Goal: Task Accomplishment & Management: Complete application form

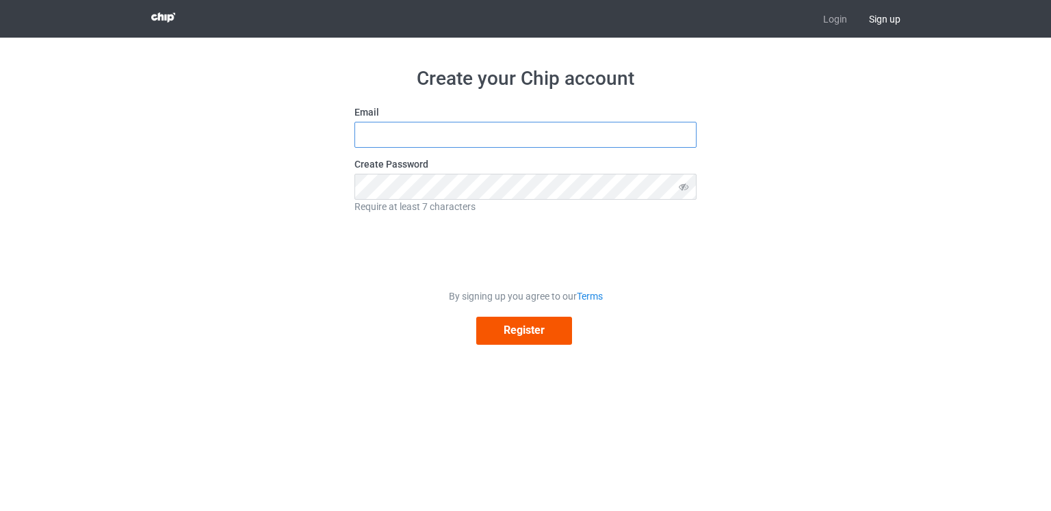
type input "[EMAIL_ADDRESS][DOMAIN_NAME]"
click at [523, 332] on button "Register" at bounding box center [524, 331] width 96 height 28
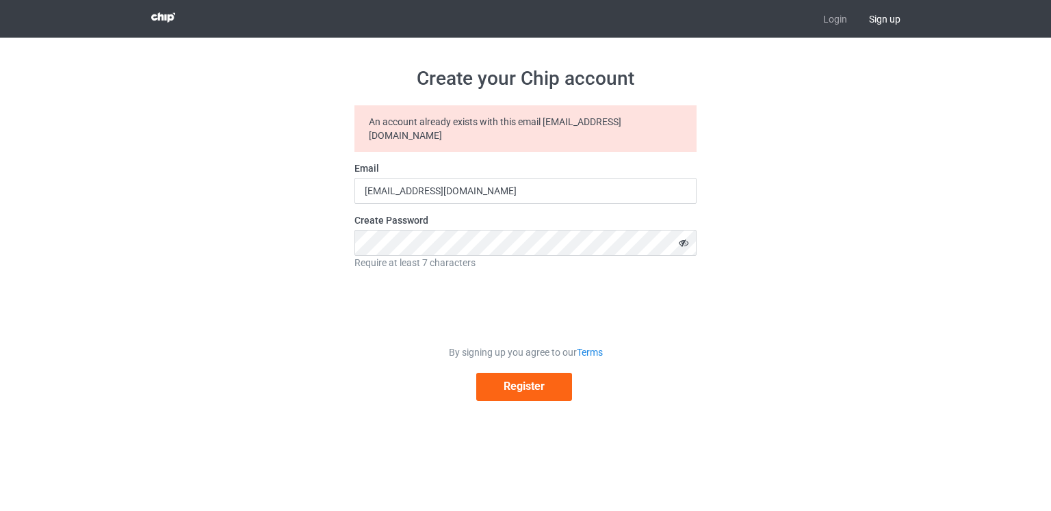
click at [684, 232] on icon at bounding box center [683, 243] width 25 height 26
click at [536, 381] on button "Register" at bounding box center [524, 387] width 96 height 28
click at [840, 21] on link "Login" at bounding box center [835, 19] width 46 height 38
